Goal: Transaction & Acquisition: Book appointment/travel/reservation

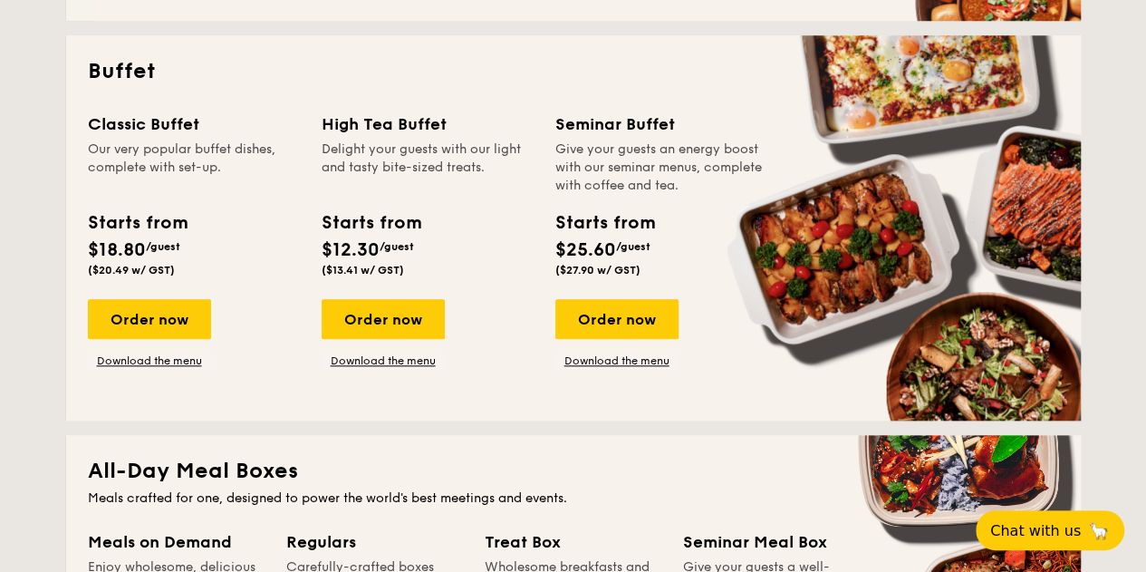
scroll to position [815, 0]
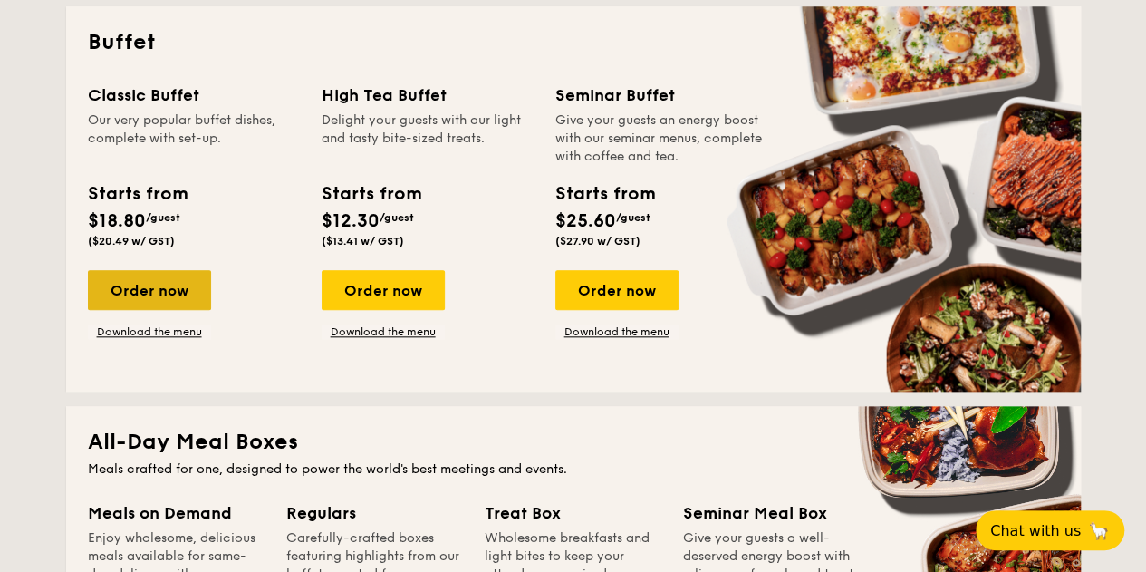
click at [173, 291] on div "Order now" at bounding box center [149, 290] width 123 height 40
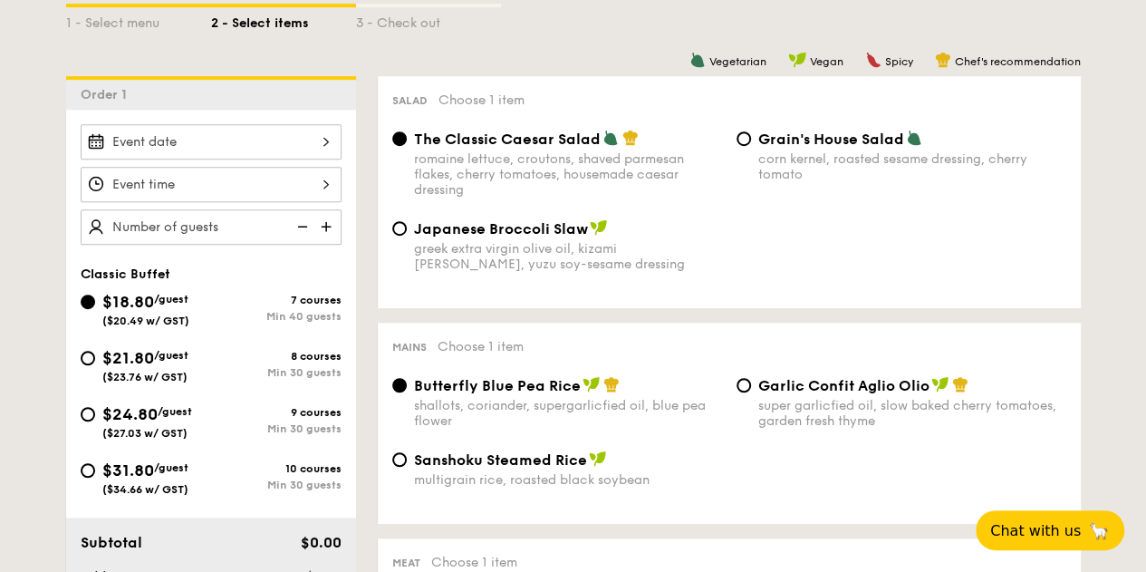
scroll to position [453, 0]
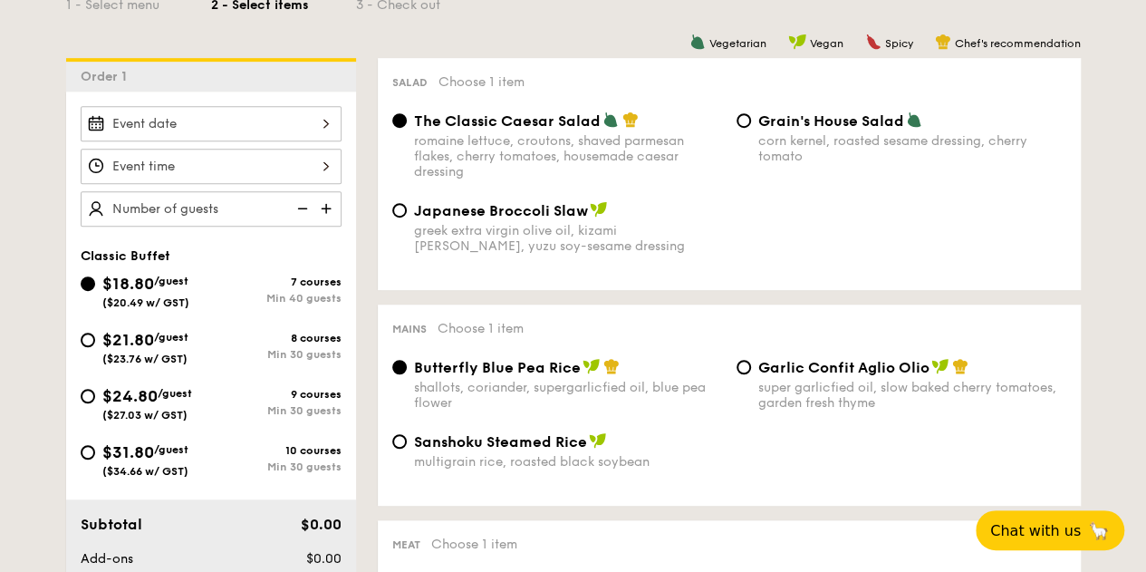
click at [255, 113] on div at bounding box center [211, 123] width 261 height 35
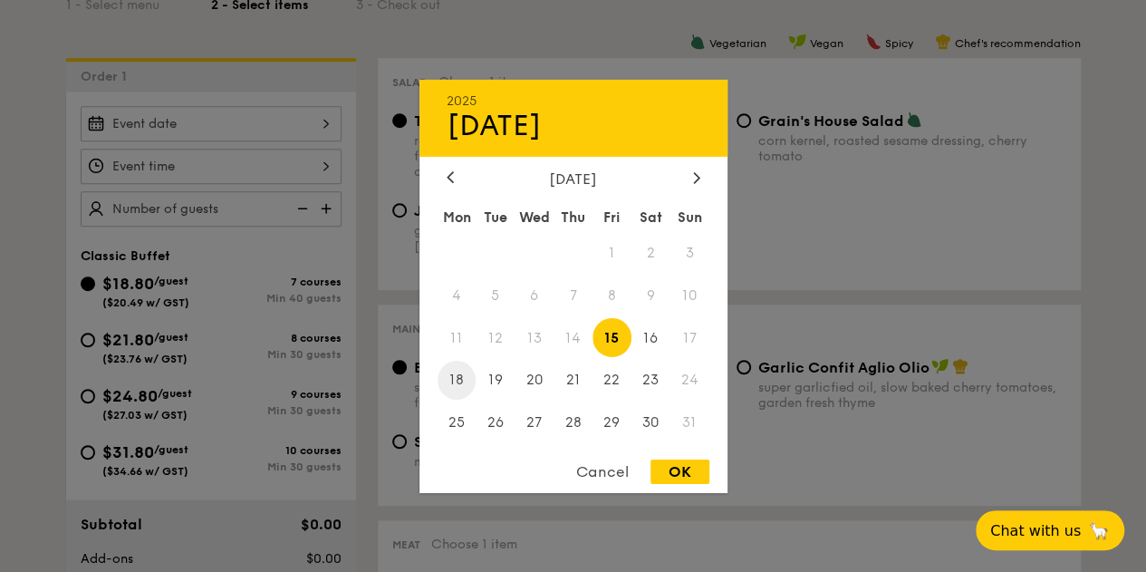
click at [460, 385] on span "18" at bounding box center [457, 380] width 39 height 39
click at [676, 471] on div "OK" at bounding box center [679, 471] width 59 height 24
type input "[DATE]"
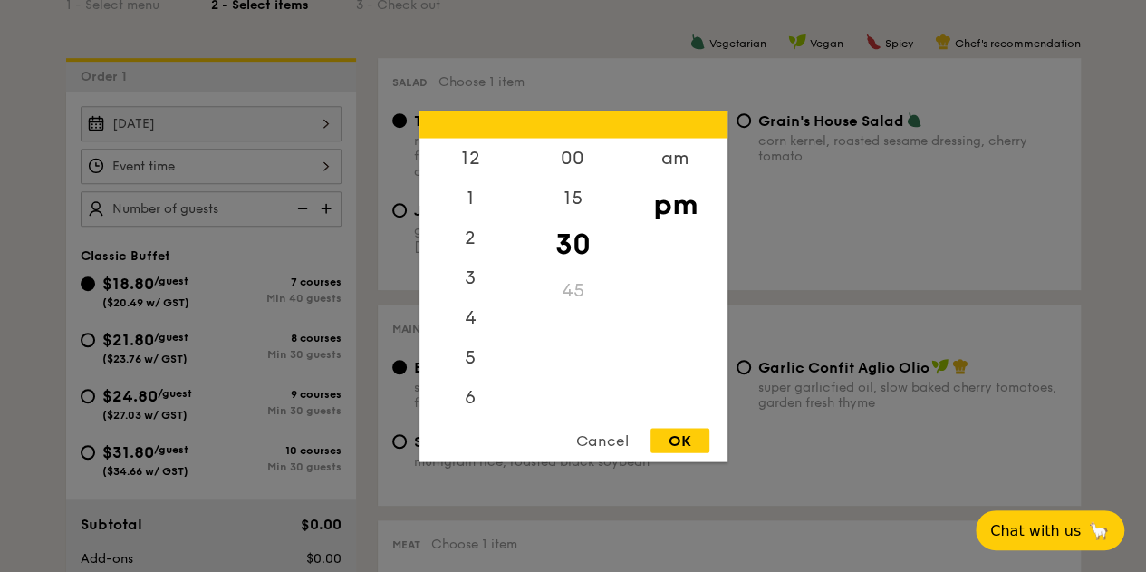
click at [178, 171] on div "12 1 2 3 4 5 6 7 8 9 10 11 00 15 30 45 am pm Cancel OK" at bounding box center [211, 166] width 261 height 35
click at [486, 166] on div "12" at bounding box center [470, 164] width 102 height 53
click at [584, 162] on div "00" at bounding box center [573, 164] width 102 height 53
click at [679, 433] on div "OK" at bounding box center [679, 440] width 59 height 24
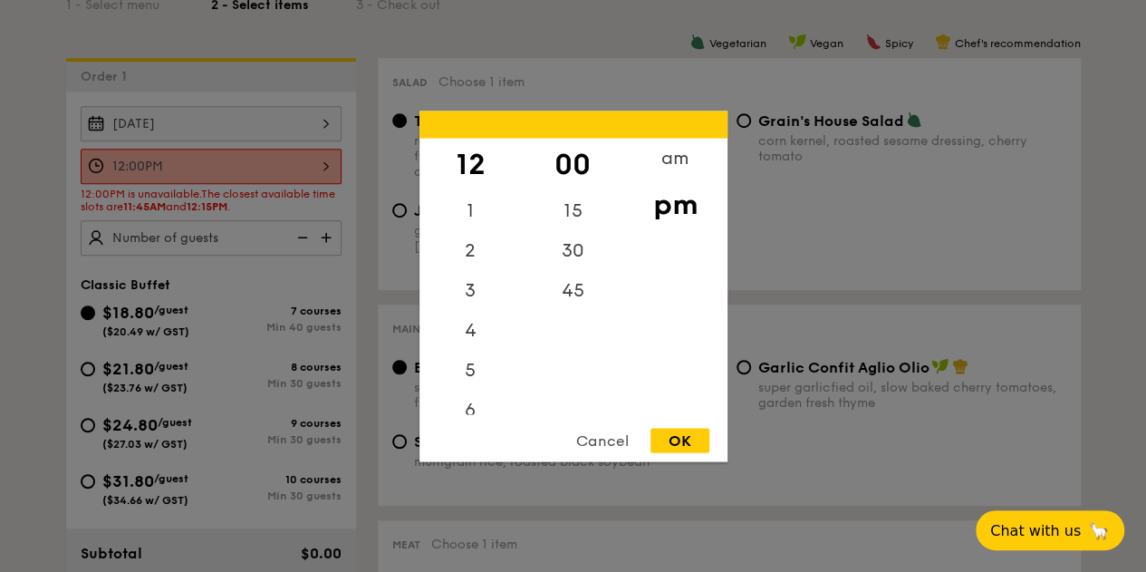
click at [316, 163] on div "12:00PM 12 1 2 3 4 5 6 7 8 9 10 11 00 15 30 45 am pm Cancel OK" at bounding box center [211, 166] width 261 height 35
click at [471, 164] on div "12" at bounding box center [470, 164] width 102 height 53
click at [470, 397] on div "11" at bounding box center [470, 395] width 102 height 40
click at [462, 401] on div "11" at bounding box center [470, 395] width 102 height 40
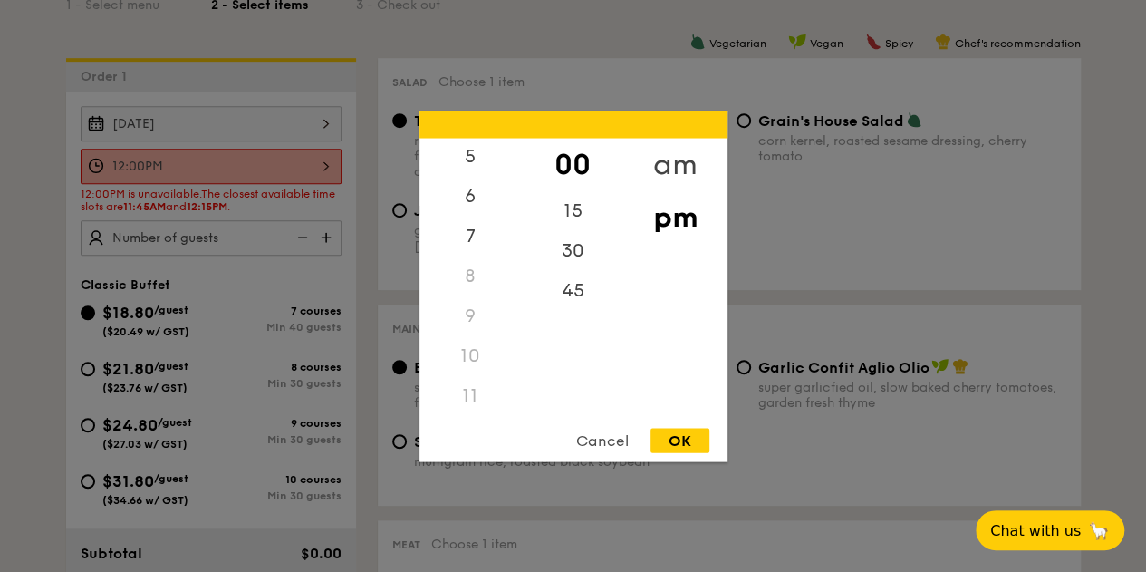
click at [661, 158] on div "am" at bounding box center [675, 164] width 102 height 53
click at [472, 390] on div "11" at bounding box center [470, 397] width 102 height 53
click at [570, 284] on div "45" at bounding box center [573, 296] width 102 height 53
click at [685, 459] on div "Cancel OK" at bounding box center [573, 445] width 308 height 34
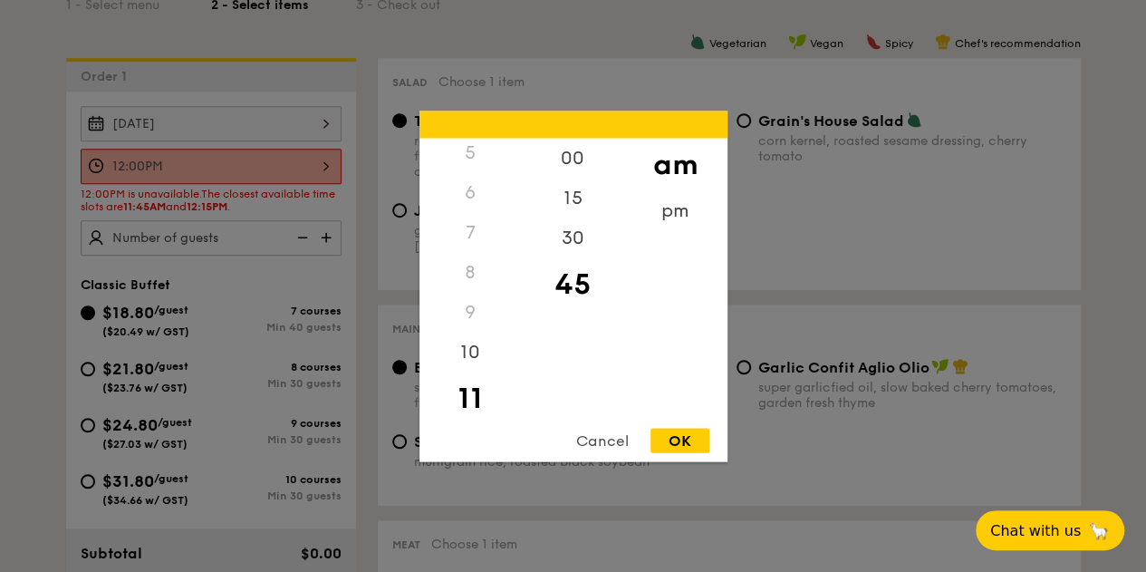
click at [685, 445] on div "OK" at bounding box center [679, 440] width 59 height 24
type input "11:45AM"
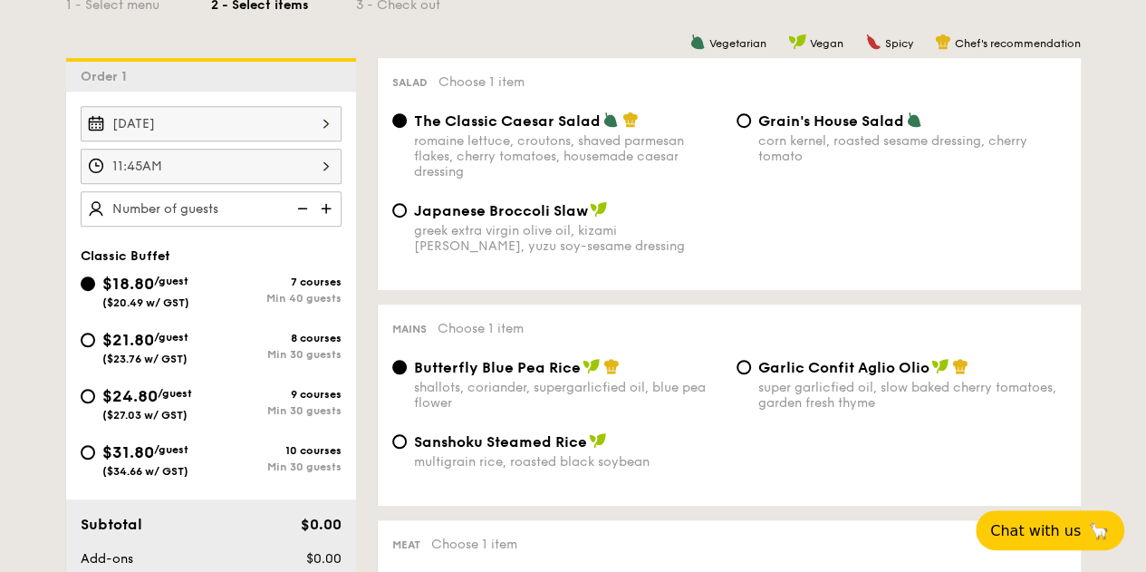
click at [686, 270] on div "Japanese Broccoli Slaw greek extra virgin olive oil, kizami [PERSON_NAME], yuzu…" at bounding box center [729, 238] width 688 height 74
click at [174, 207] on input "40" at bounding box center [211, 208] width 261 height 35
type input "4"
type input "40 guests"
click at [91, 334] on input "$21.80 /guest ($23.76 w/ GST) 8 courses Min 30 guests" at bounding box center [88, 339] width 14 height 14
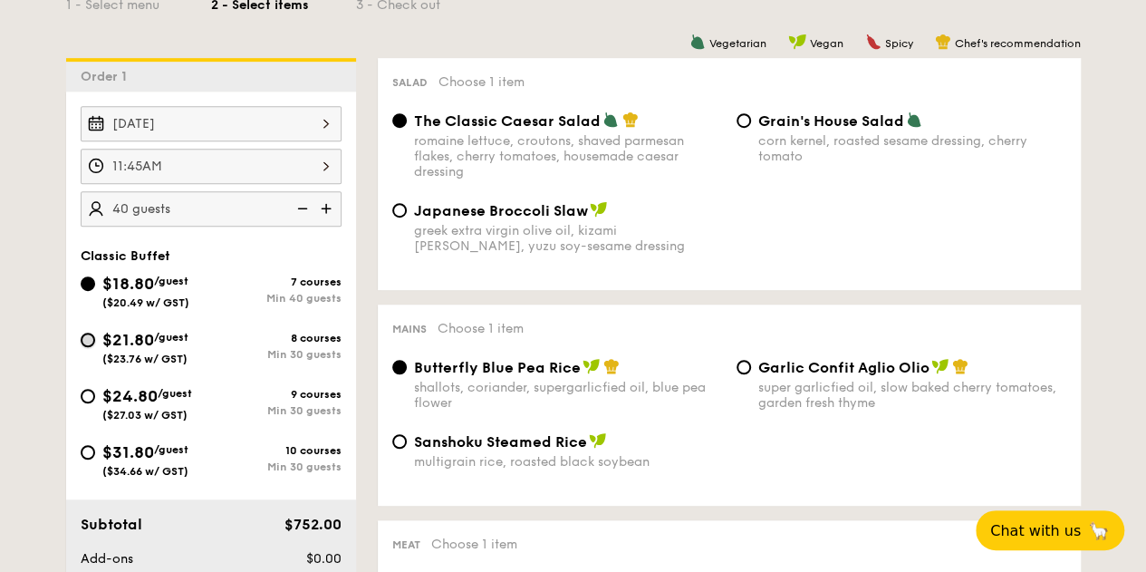
radio input "true"
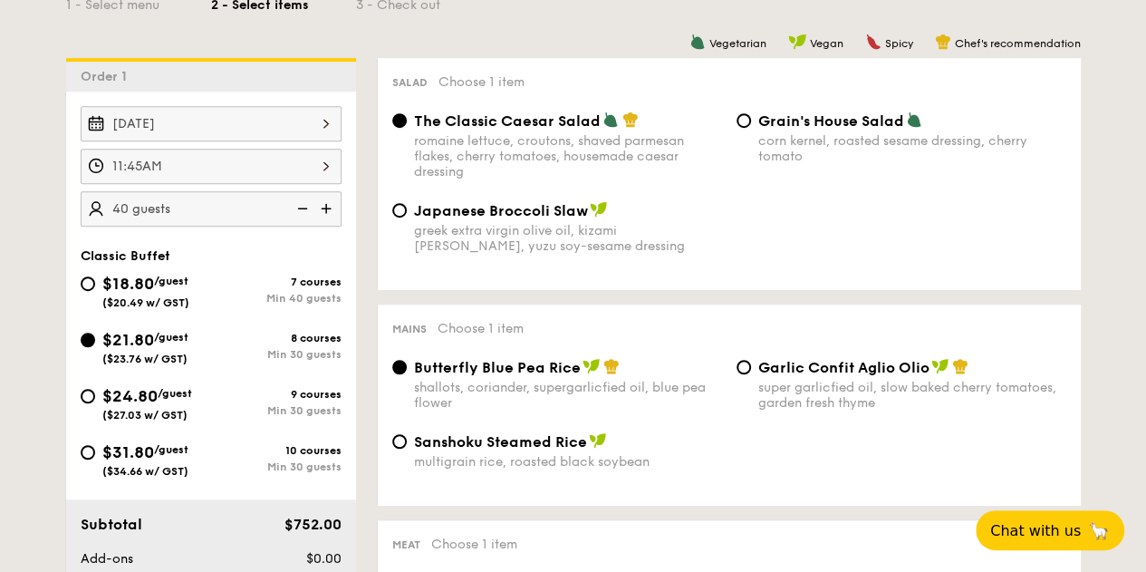
radio input "true"
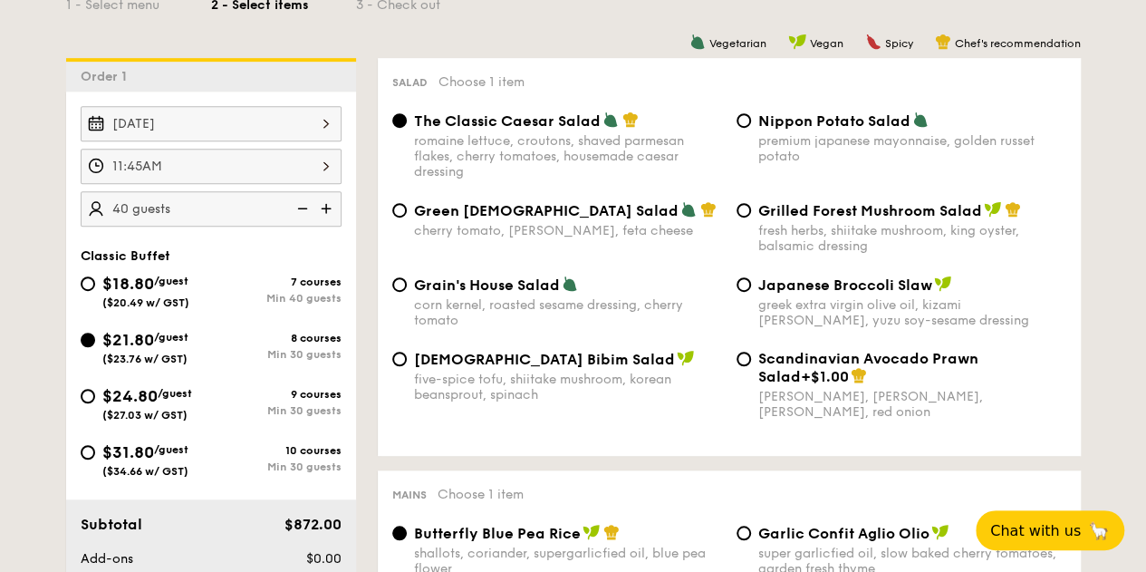
click at [82, 388] on div "$24.80 /guest ($27.03 w/ GST)" at bounding box center [146, 402] width 130 height 38
click at [82, 389] on input "$24.80 /guest ($27.03 w/ GST) 9 courses Min 30 guests" at bounding box center [88, 396] width 14 height 14
radio input "true"
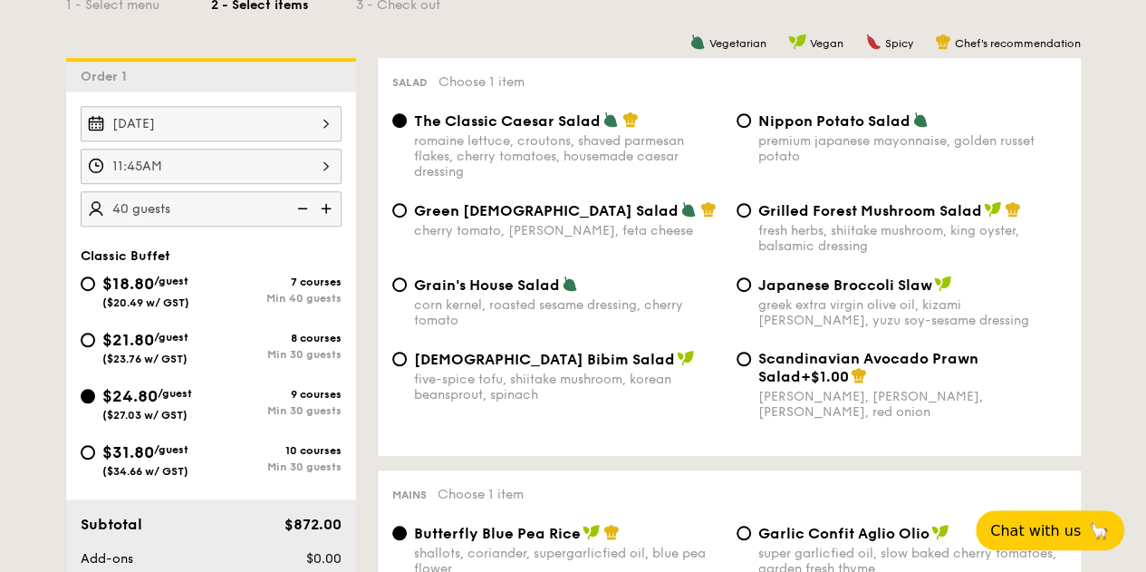
radio input "true"
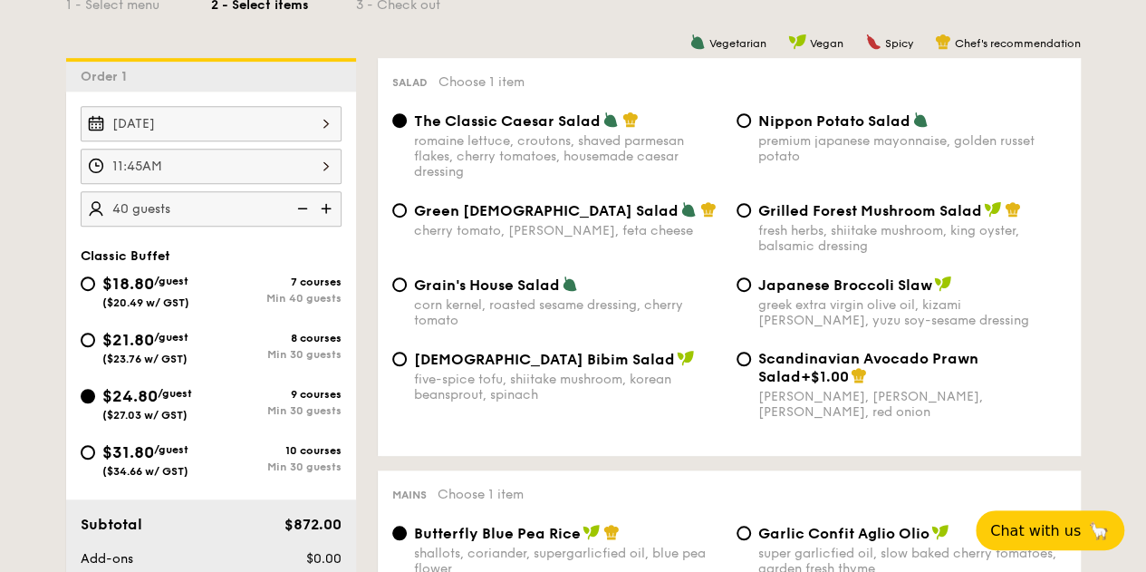
radio input "true"
type input "30 guests"
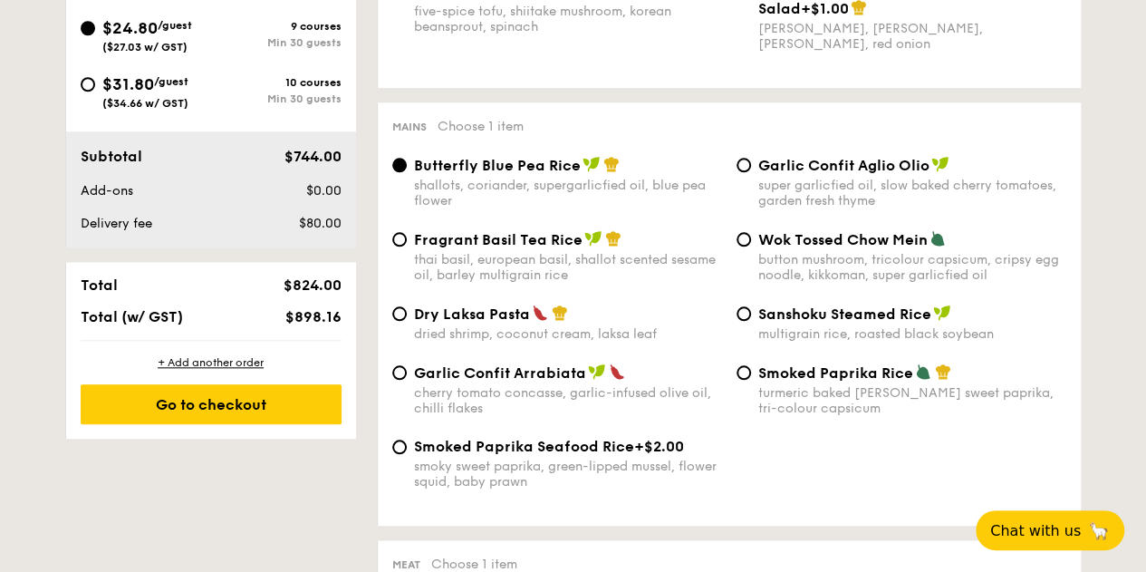
scroll to position [906, 0]
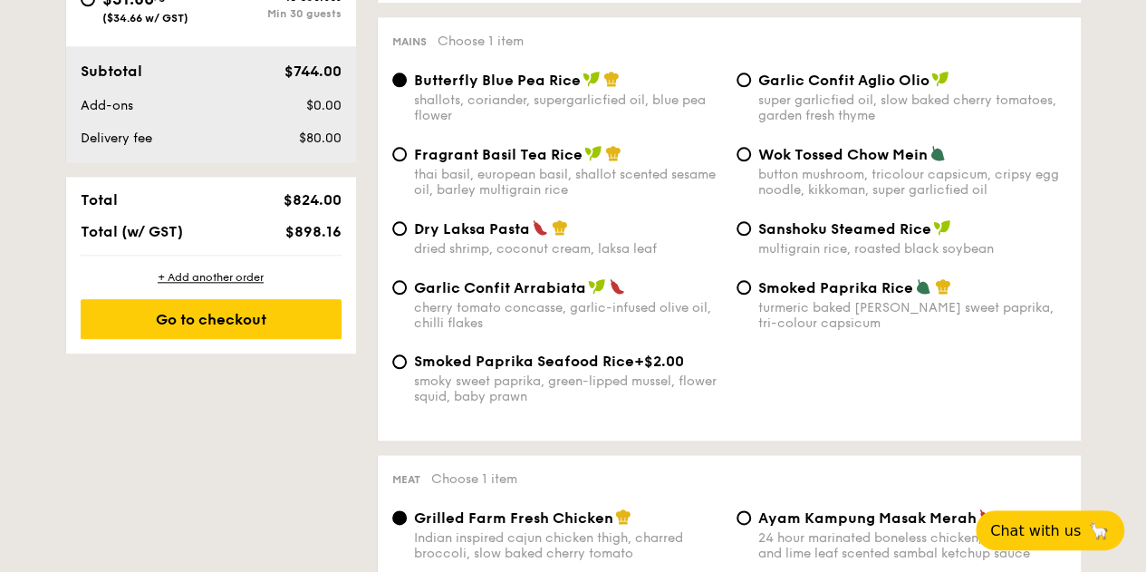
click at [409, 230] on div "Dry Laksa Pasta dried shrimp, coconut cream, laksa leaf" at bounding box center [557, 237] width 344 height 37
click at [398, 232] on input "Dry Laksa Pasta dried shrimp, coconut cream, laksa leaf" at bounding box center [399, 228] width 14 height 14
radio input "true"
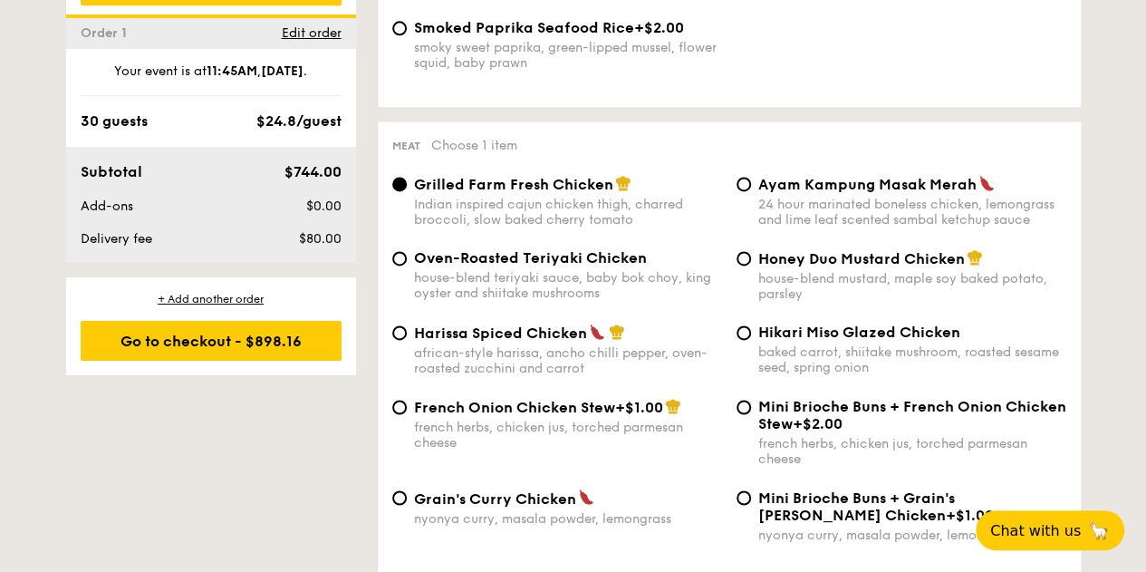
scroll to position [1268, 0]
